Goal: Transaction & Acquisition: Download file/media

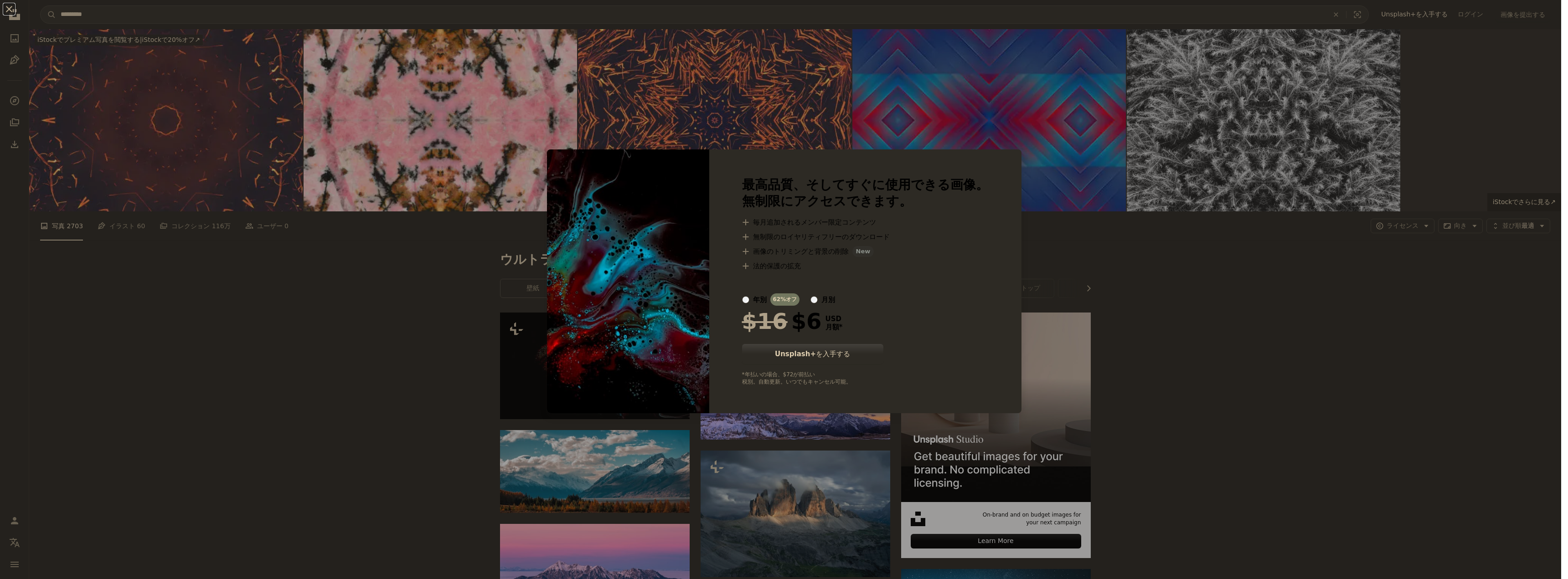
click at [1201, 346] on div "An X shape 最高品質、そしてすぐに使用できる画像。 無制限にアクセスできます。 A plus sign 毎月追加されるメンバー限定コンテンツ A p…" at bounding box center [784, 290] width 1568 height 579
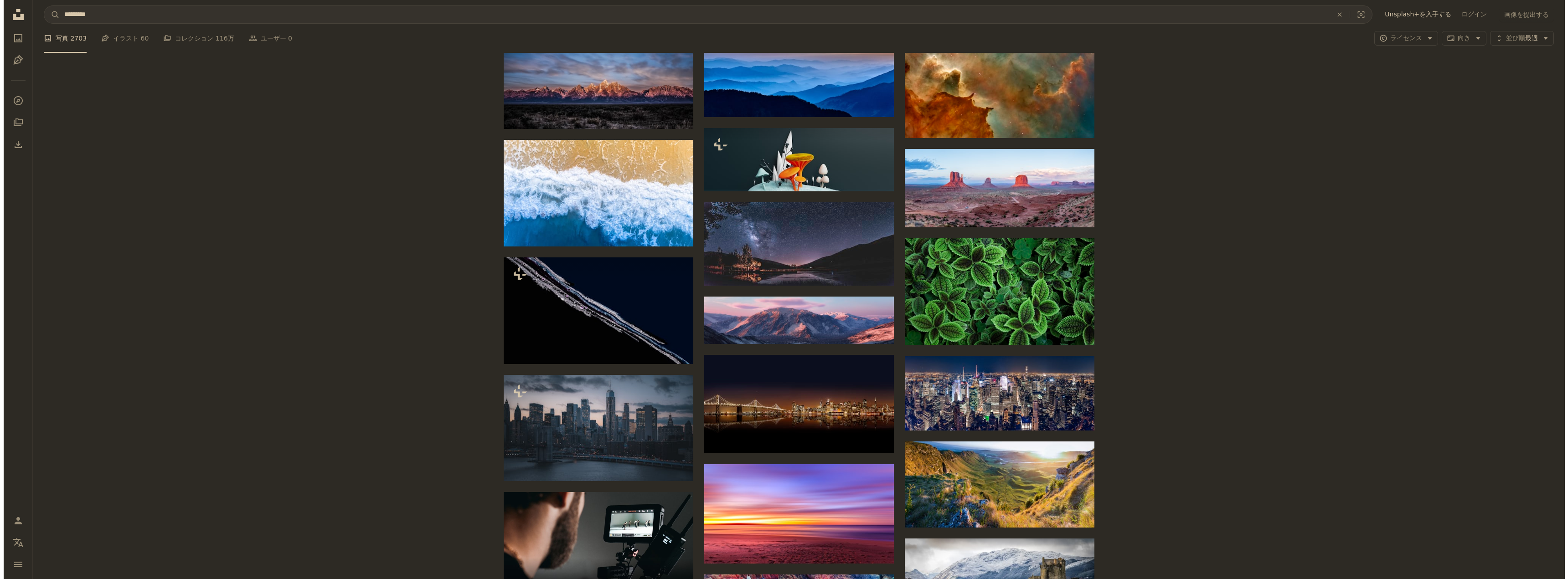
scroll to position [638, 0]
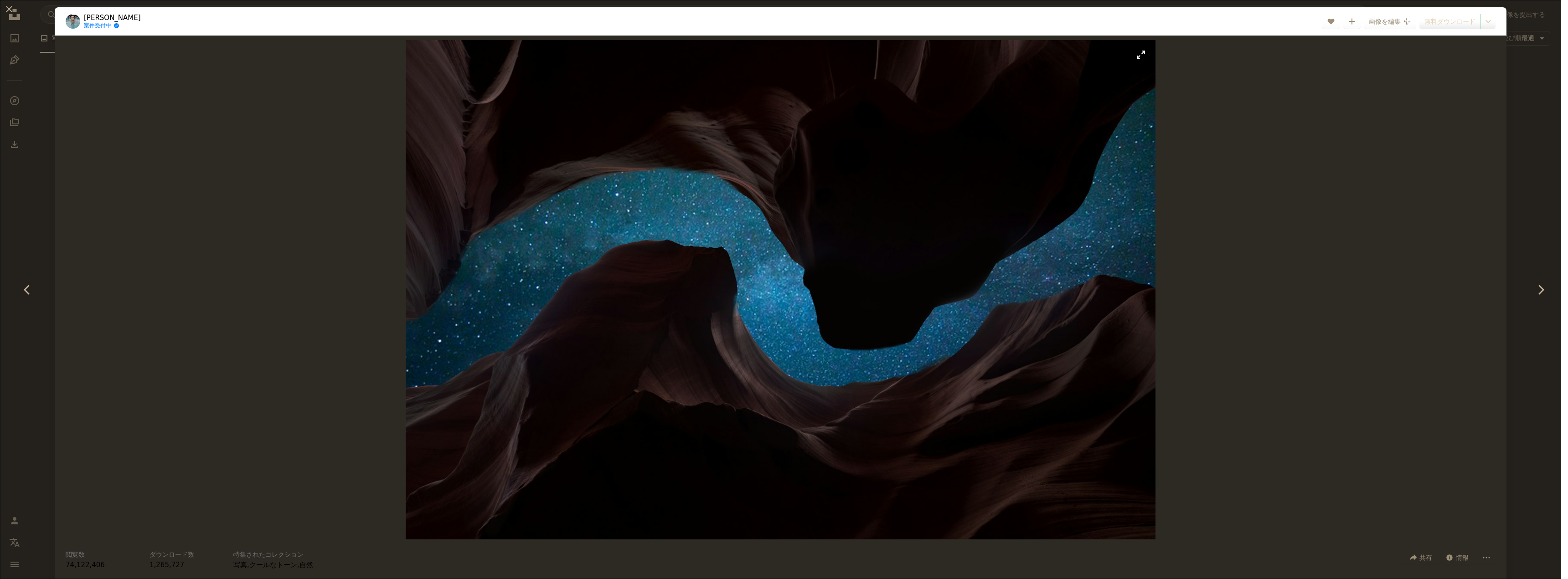
click at [736, 308] on img "この画像でズームインする" at bounding box center [781, 290] width 750 height 499
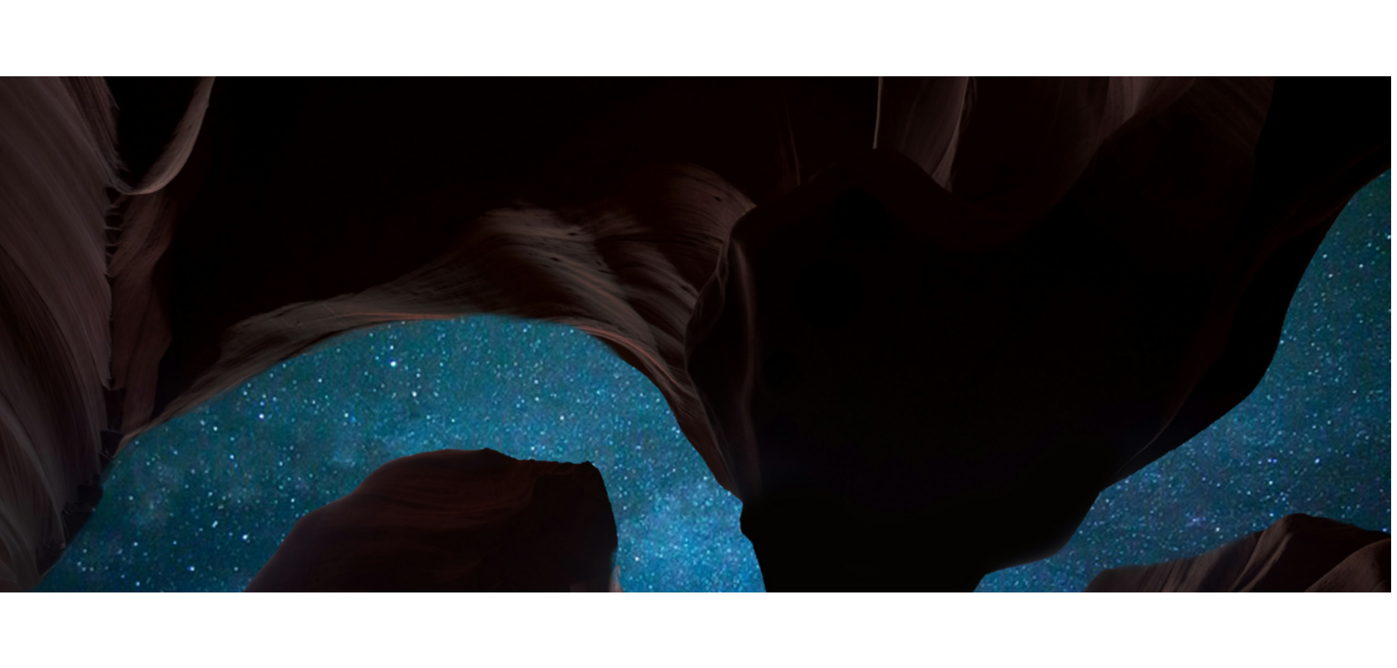
scroll to position [368, 0]
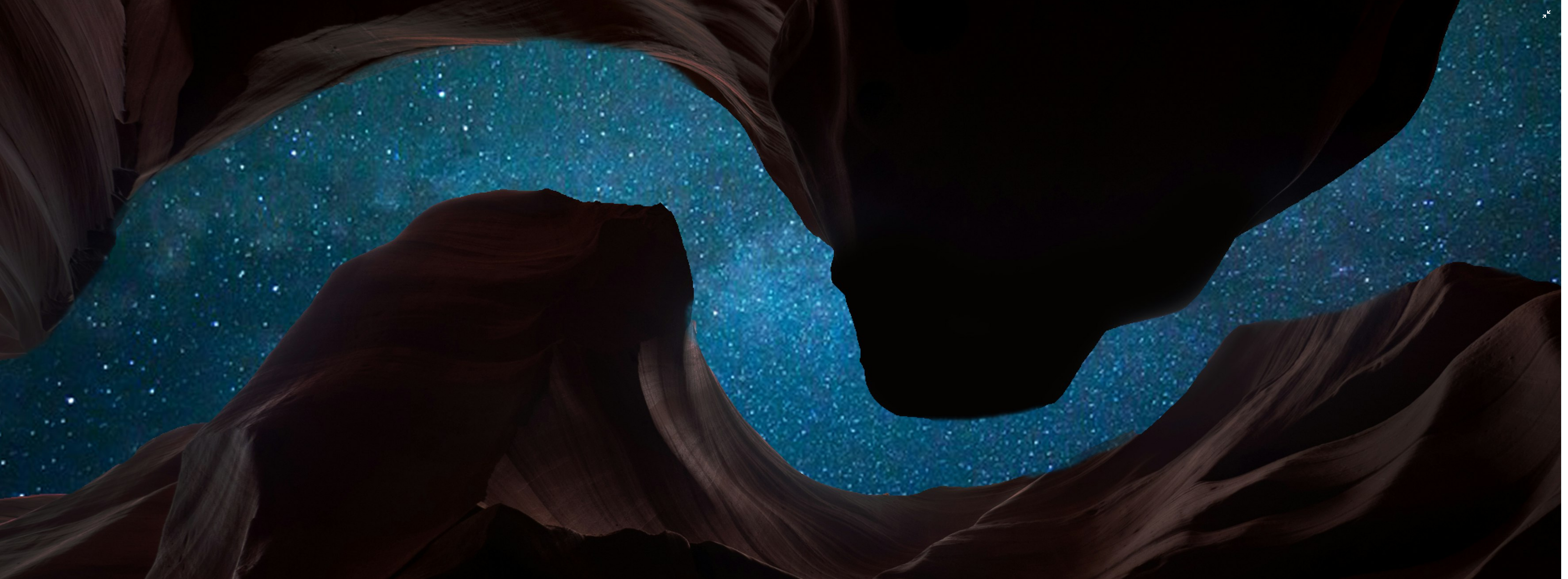
click at [750, 307] on img "この画像でズームアウトする" at bounding box center [784, 293] width 1569 height 1046
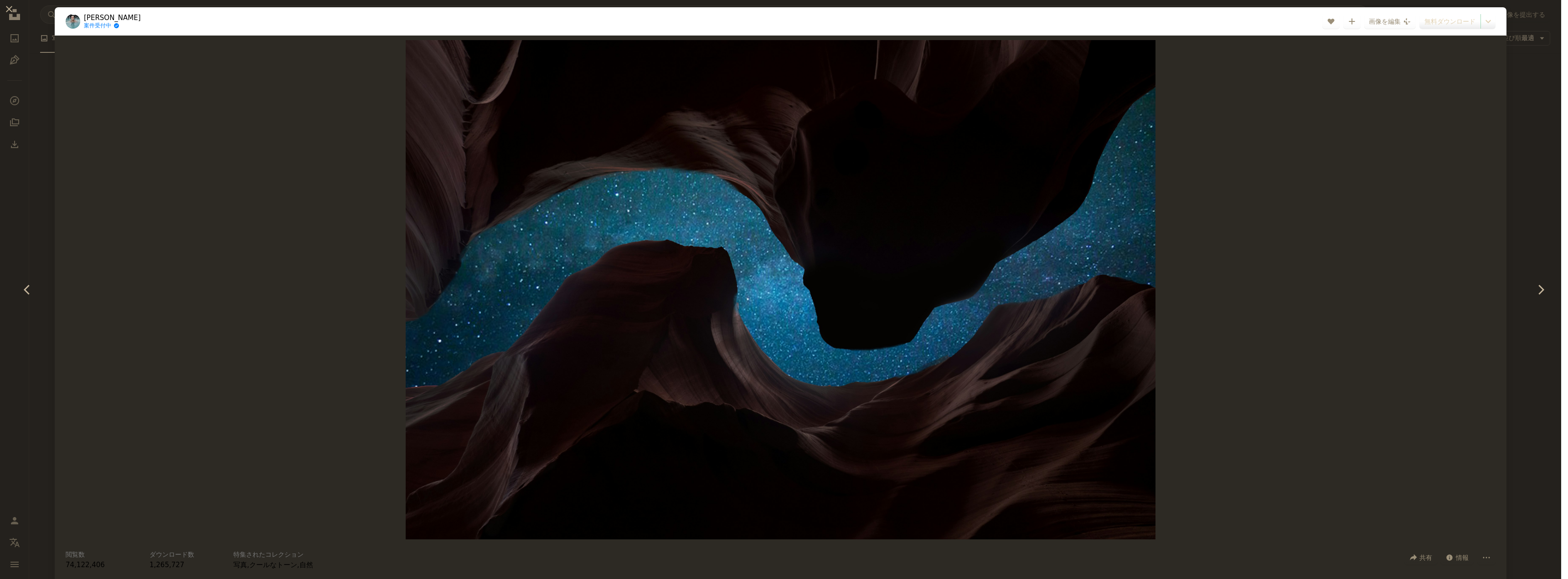
click at [1257, 336] on div "Zoom in" at bounding box center [781, 290] width 1452 height 509
